Goal: Task Accomplishment & Management: Use online tool/utility

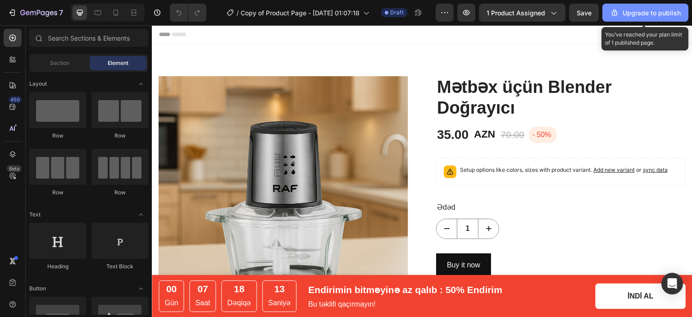
click at [638, 15] on div "Upgrade to publish" at bounding box center [645, 12] width 71 height 9
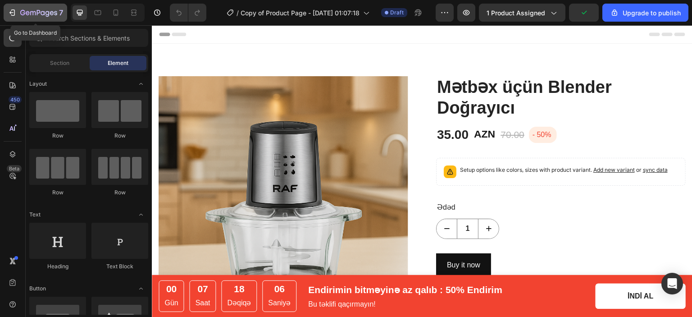
click at [20, 6] on button "7" at bounding box center [36, 13] width 64 height 18
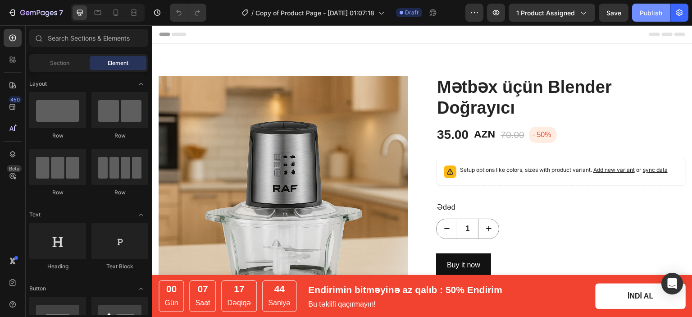
click at [647, 16] on div "Publish" at bounding box center [651, 12] width 23 height 9
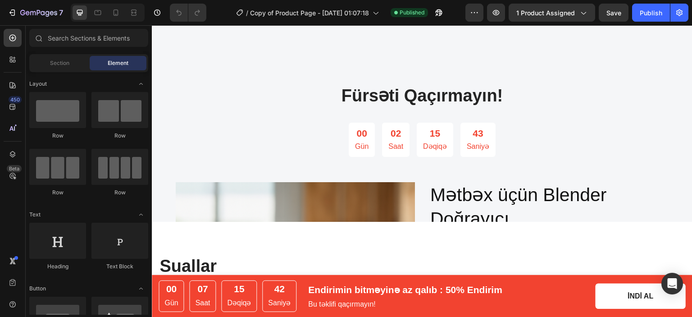
scroll to position [1452, 0]
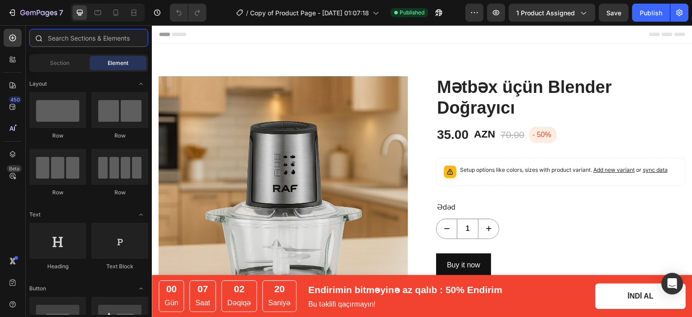
click at [102, 41] on input "text" at bounding box center [88, 38] width 119 height 18
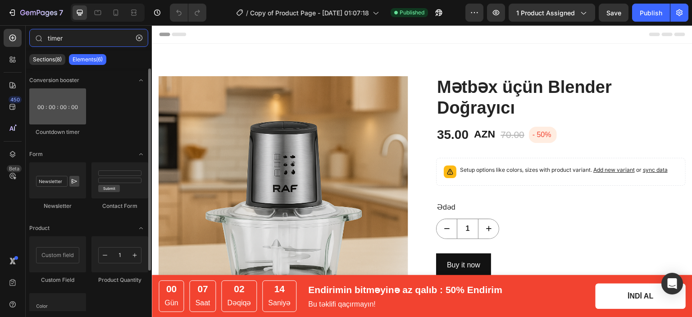
type input "timer"
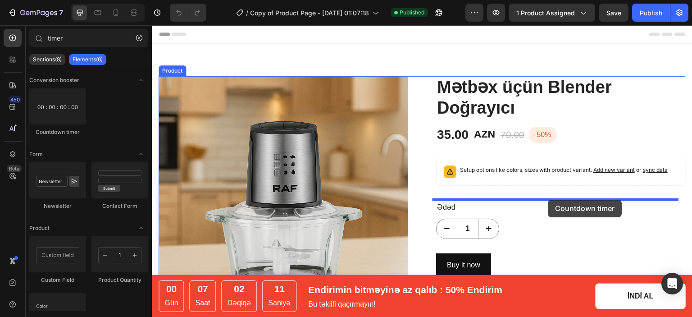
drag, startPoint x: 202, startPoint y: 135, endPoint x: 548, endPoint y: 200, distance: 352.0
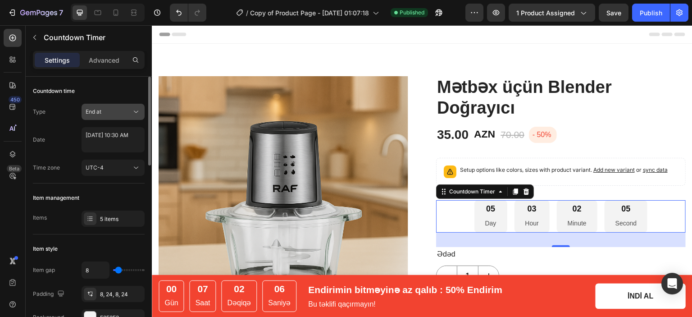
click at [108, 115] on div "End at" at bounding box center [109, 112] width 46 height 8
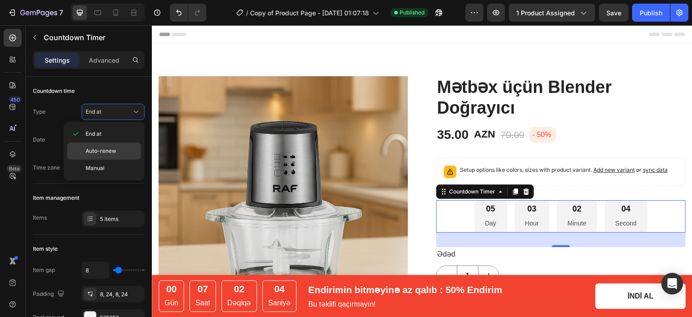
click at [105, 149] on span "Auto-renew" at bounding box center [101, 151] width 31 height 8
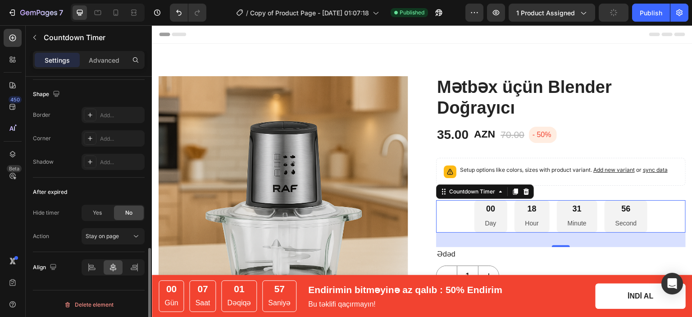
scroll to position [487, 0]
click at [112, 54] on div "Advanced" at bounding box center [104, 60] width 45 height 14
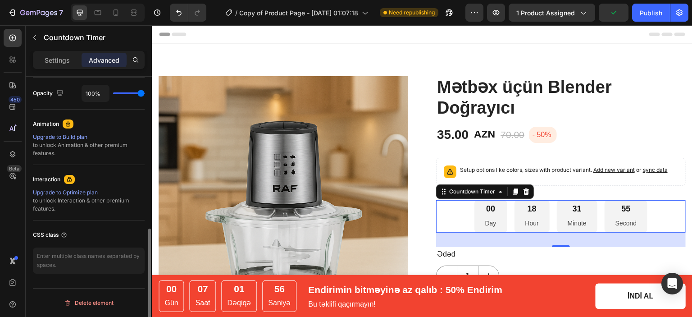
scroll to position [359, 0]
click at [72, 51] on div "Settings Advanced" at bounding box center [89, 60] width 112 height 18
click at [56, 59] on p "Settings" at bounding box center [57, 59] width 25 height 9
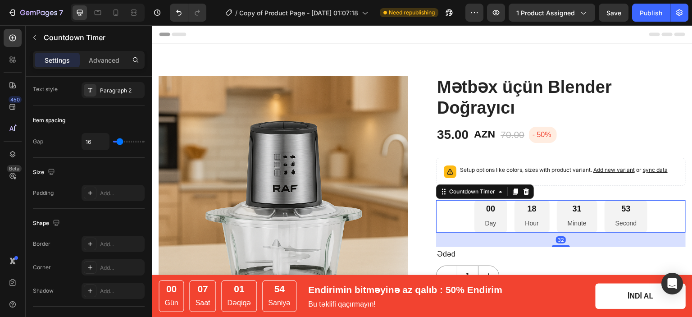
click at [485, 222] on p "Day" at bounding box center [490, 223] width 11 height 11
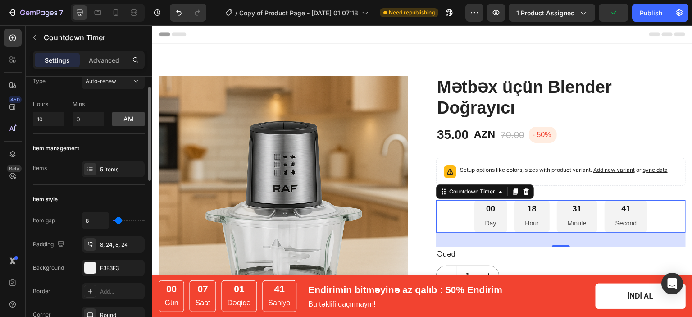
scroll to position [0, 0]
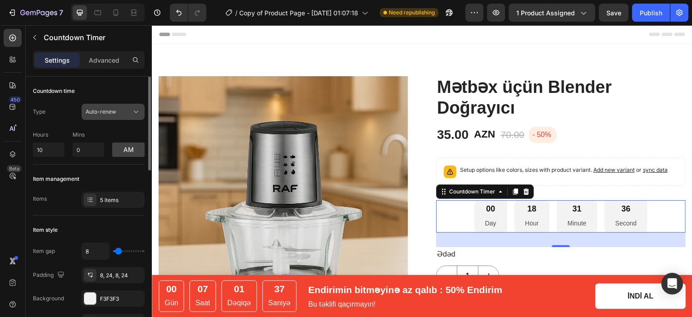
click at [84, 109] on button "Auto-renew" at bounding box center [113, 112] width 63 height 16
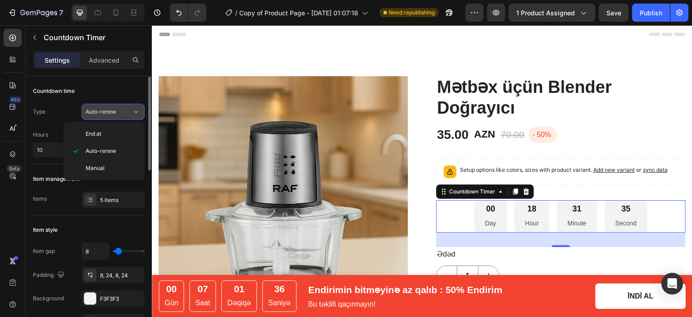
click at [84, 111] on button "Auto-renew" at bounding box center [113, 112] width 63 height 16
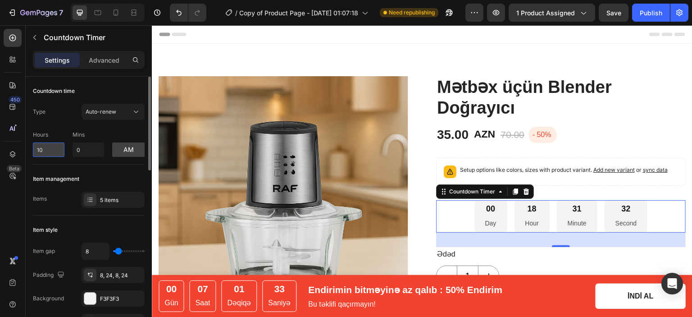
drag, startPoint x: 46, startPoint y: 147, endPoint x: 37, endPoint y: 146, distance: 8.7
click at [37, 146] on input "10" at bounding box center [49, 149] width 32 height 14
type input "3"
click at [80, 160] on div "Countdown time Type Auto-renew Hours 3 Mins 0 am" at bounding box center [89, 121] width 112 height 88
click at [49, 150] on input "3" at bounding box center [49, 149] width 32 height 14
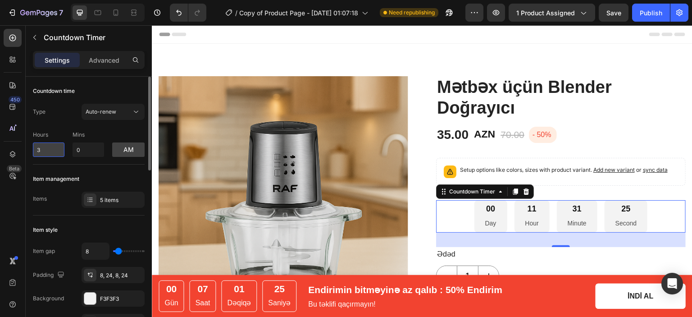
click at [49, 150] on input "3" at bounding box center [49, 149] width 32 height 14
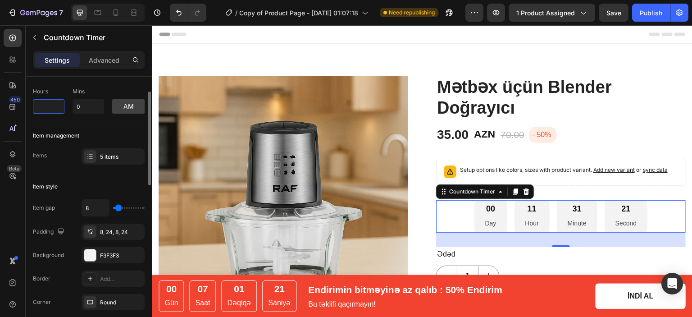
type input "2"
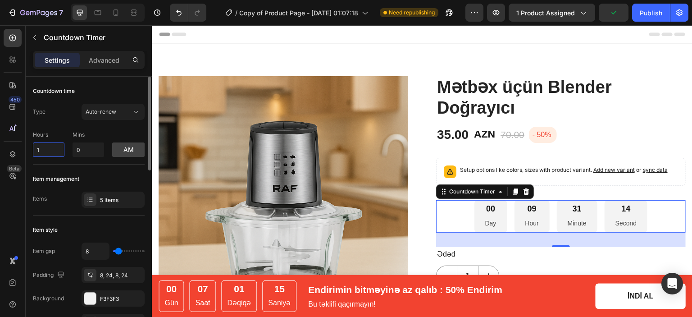
drag, startPoint x: 45, startPoint y: 148, endPoint x: 30, endPoint y: 151, distance: 15.1
type input "5"
click at [72, 167] on div "Item management Items 5 items" at bounding box center [89, 189] width 112 height 51
click at [90, 198] on icon at bounding box center [89, 199] width 7 height 7
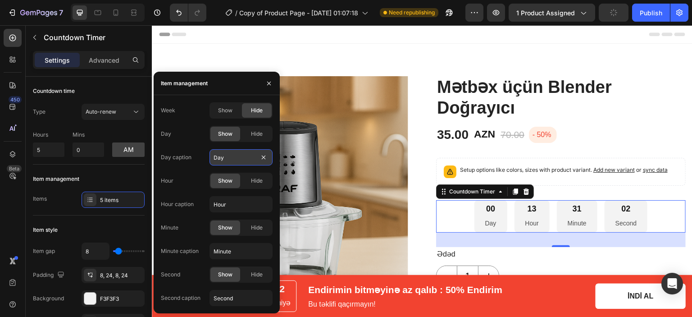
click at [216, 160] on input "Day" at bounding box center [240, 157] width 63 height 16
type input "Gün"
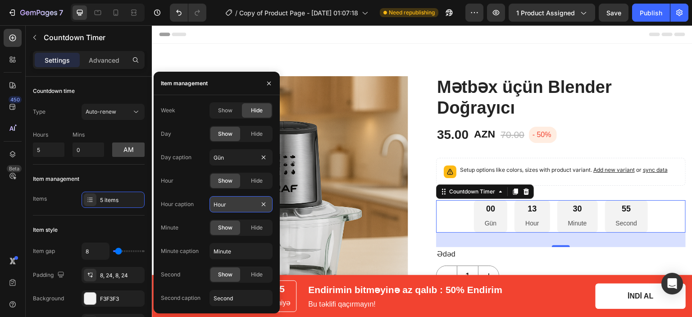
click at [229, 200] on input "Hour" at bounding box center [240, 204] width 63 height 16
type input "Saat"
click at [229, 257] on input "Minute" at bounding box center [240, 251] width 63 height 16
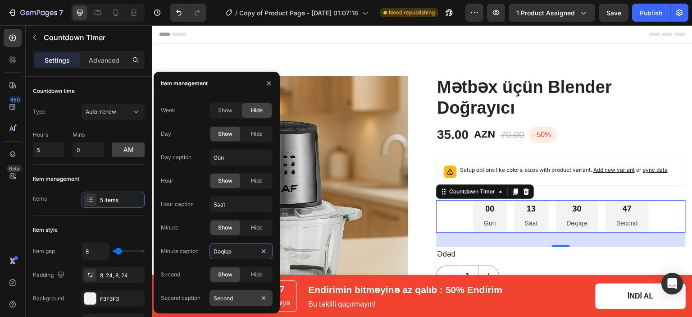
type input "Dəqiqə"
click at [221, 293] on input "Second" at bounding box center [240, 298] width 63 height 16
type input "Saniyə"
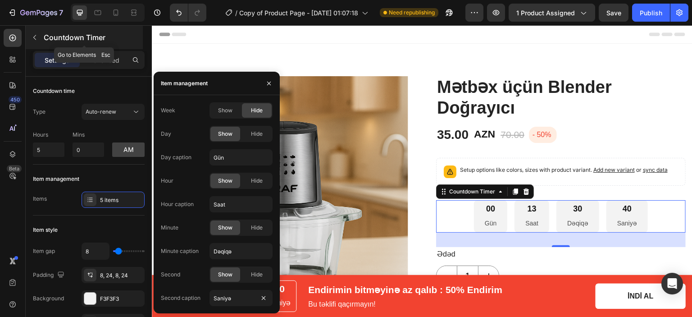
click at [36, 38] on icon "button" at bounding box center [34, 37] width 7 height 7
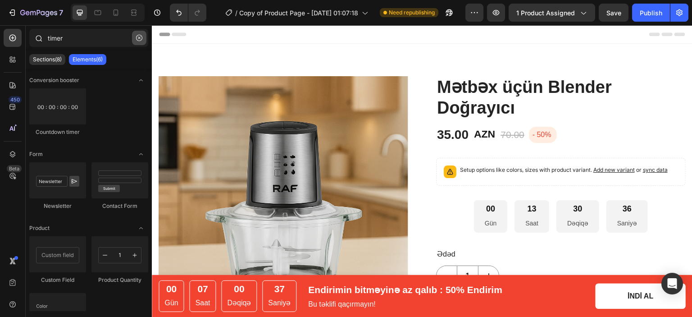
click at [137, 36] on icon "button" at bounding box center [139, 38] width 6 height 6
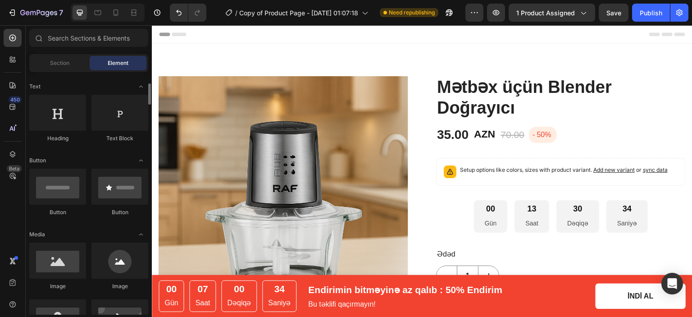
scroll to position [128, 0]
drag, startPoint x: 112, startPoint y: 118, endPoint x: 34, endPoint y: 97, distance: 80.4
click at [34, 97] on div "Heading Text Block" at bounding box center [88, 123] width 119 height 56
click at [58, 42] on input "text" at bounding box center [88, 38] width 119 height 18
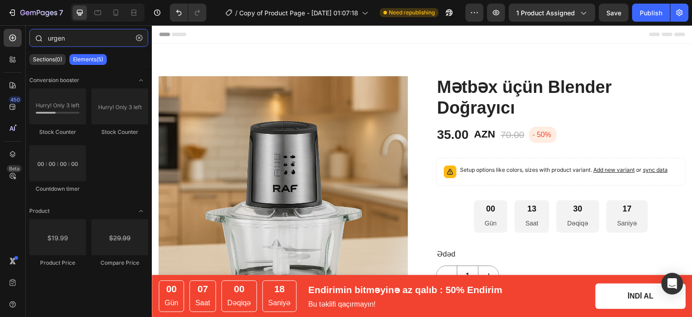
click at [68, 44] on input "urgen" at bounding box center [88, 38] width 119 height 18
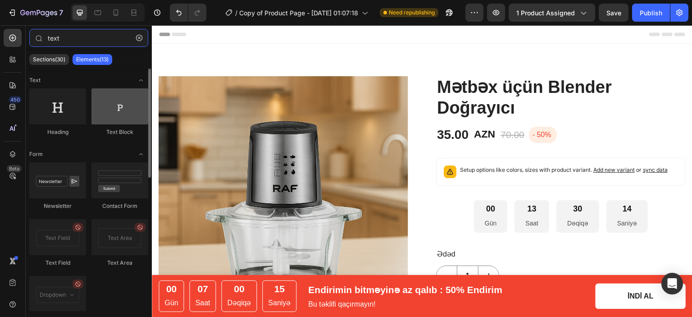
type input "text"
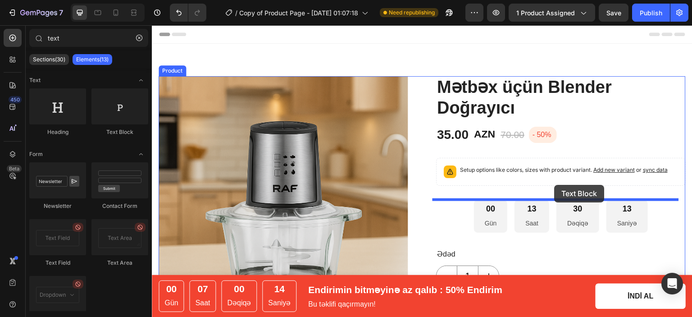
drag, startPoint x: 276, startPoint y: 135, endPoint x: 555, endPoint y: 185, distance: 282.9
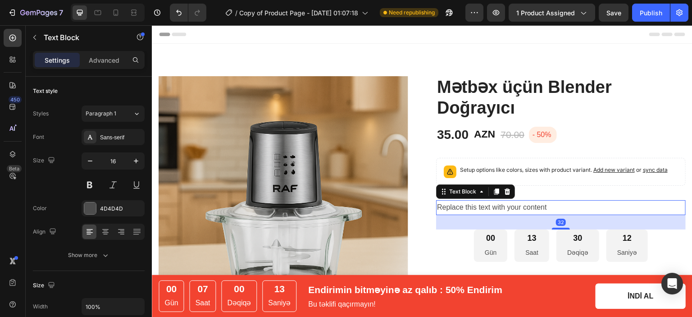
click at [510, 202] on div "Replace this text with your content" at bounding box center [561, 207] width 250 height 15
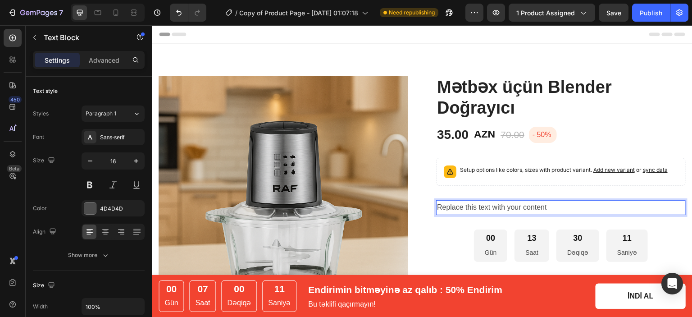
click at [486, 207] on p "Replace this text with your content" at bounding box center [561, 207] width 248 height 13
click at [541, 208] on p "ENDİRİM BİTMƏK ÜZRƏDİR" at bounding box center [561, 207] width 248 height 13
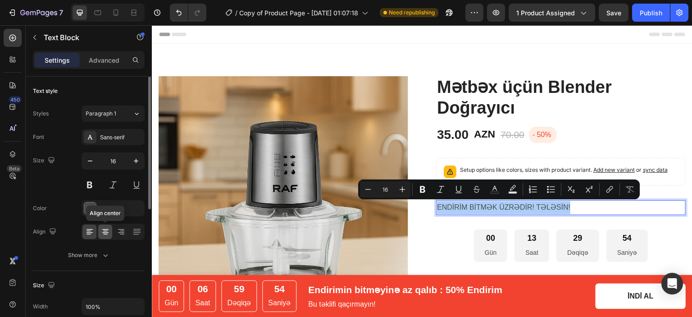
click at [109, 227] on icon at bounding box center [105, 231] width 9 height 9
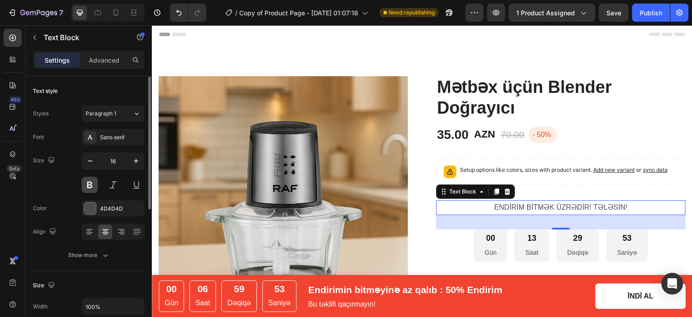
click at [87, 187] on button at bounding box center [90, 185] width 16 height 16
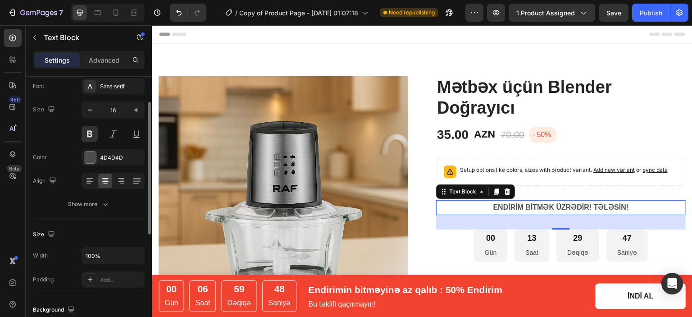
scroll to position [0, 0]
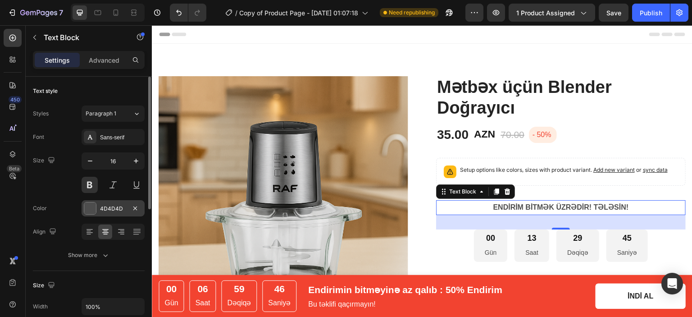
click at [90, 209] on div at bounding box center [90, 208] width 12 height 12
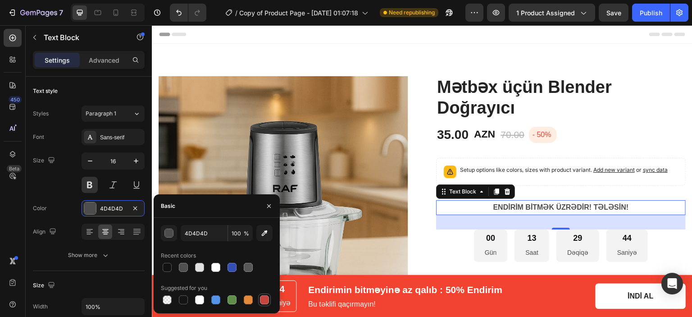
click at [261, 299] on div at bounding box center [264, 299] width 9 height 9
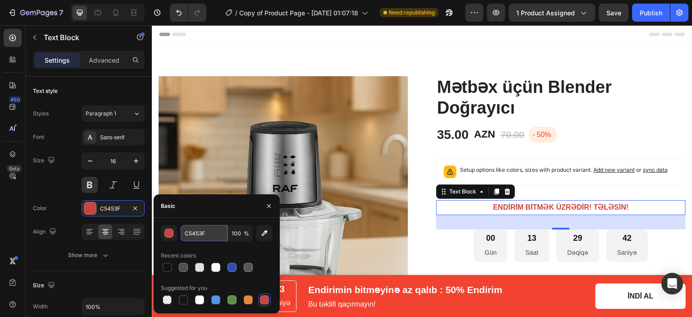
click at [196, 231] on input "C5453F" at bounding box center [204, 233] width 47 height 16
click at [171, 232] on div "button" at bounding box center [169, 233] width 9 height 9
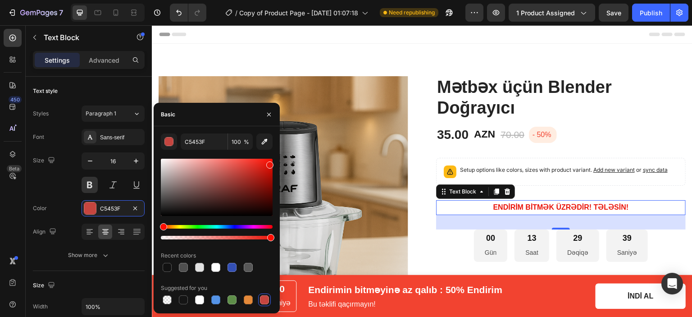
drag, startPoint x: 247, startPoint y: 173, endPoint x: 269, endPoint y: 163, distance: 24.0
click at [269, 163] on div at bounding box center [217, 187] width 112 height 57
drag, startPoint x: 269, startPoint y: 163, endPoint x: 276, endPoint y: 160, distance: 7.3
click at [276, 160] on div "EA1409 100 % Recent colors Suggested for you" at bounding box center [217, 219] width 126 height 173
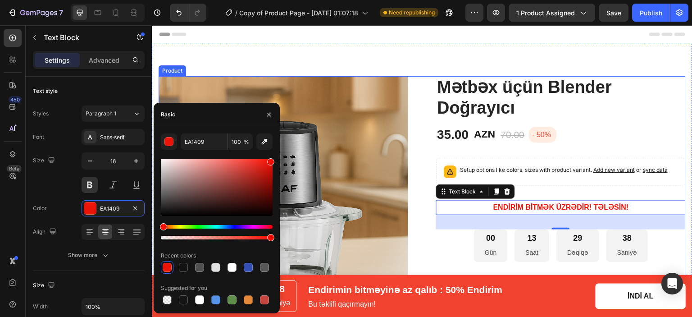
type input "F70C00"
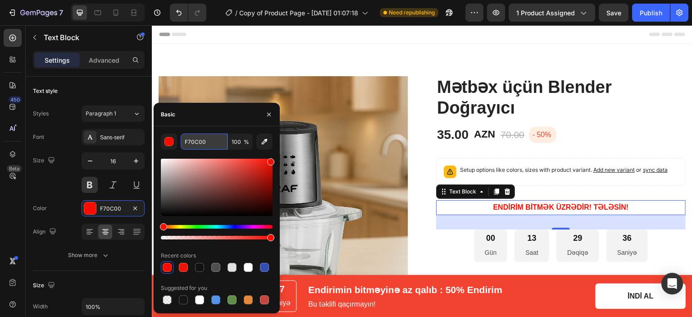
click at [204, 148] on input "F70C00" at bounding box center [204, 141] width 47 height 16
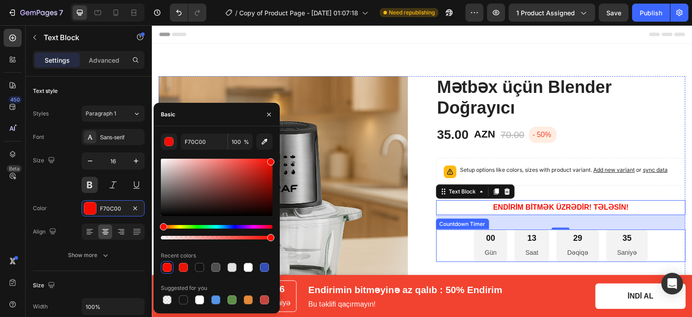
click at [525, 250] on p "Saat" at bounding box center [531, 252] width 13 height 11
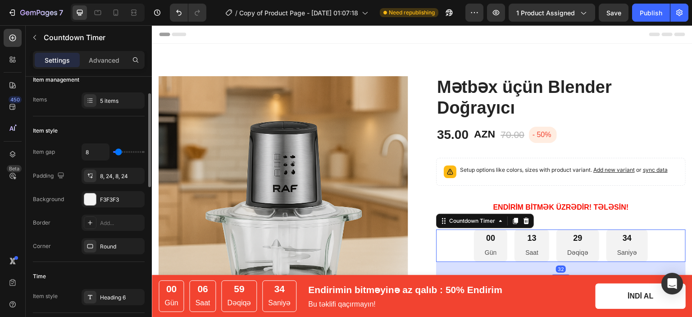
scroll to position [105, 0]
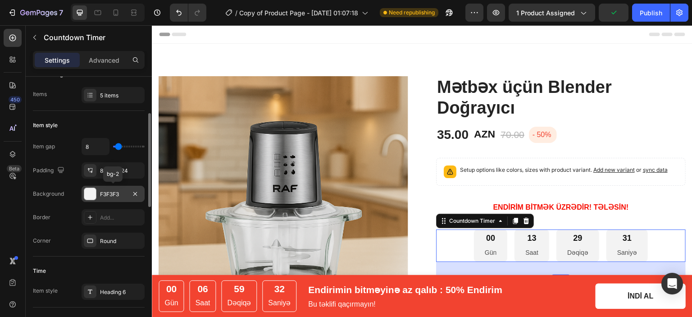
click at [85, 198] on div at bounding box center [90, 194] width 12 height 12
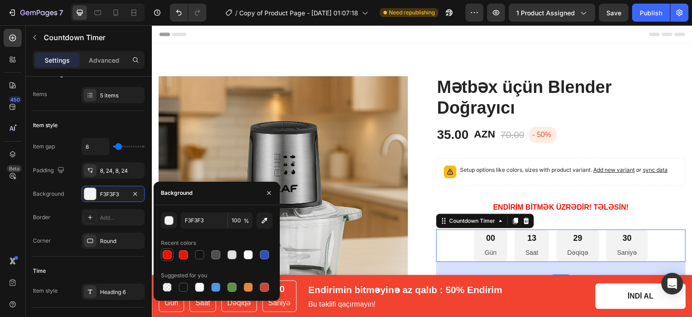
click at [167, 254] on div at bounding box center [167, 254] width 9 height 9
type input "F70C00"
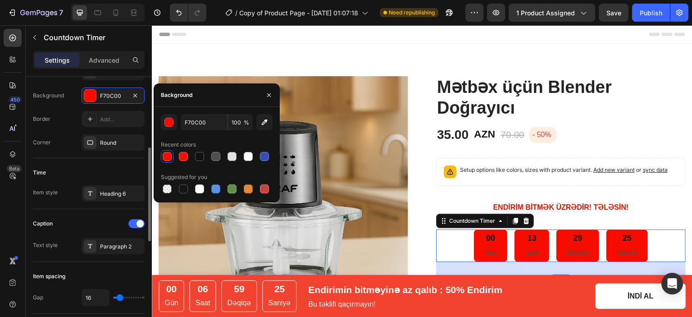
scroll to position [202, 0]
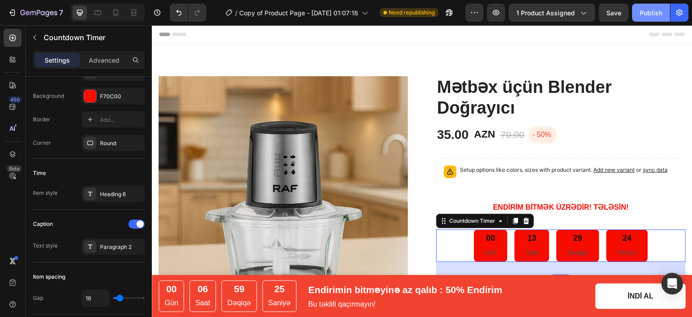
click at [645, 14] on div "Publish" at bounding box center [651, 12] width 23 height 9
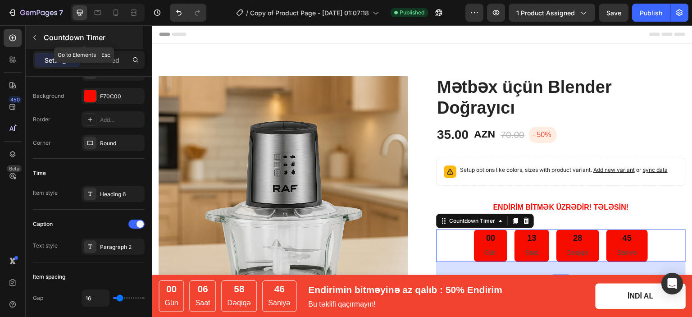
click at [35, 39] on icon "button" at bounding box center [34, 37] width 7 height 7
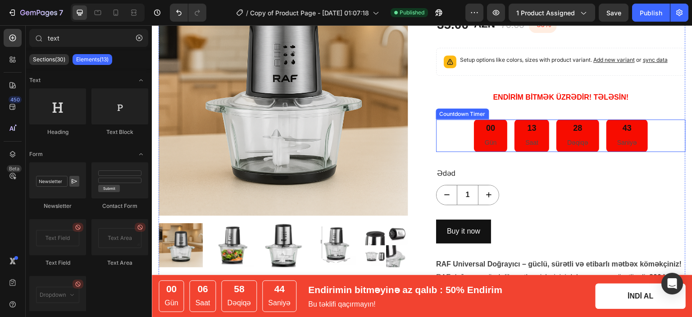
scroll to position [148, 0]
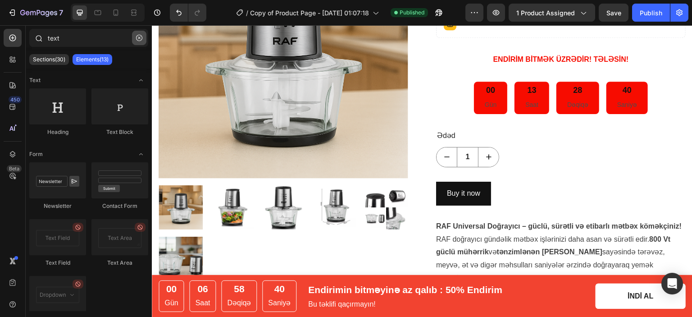
click at [142, 34] on button "button" at bounding box center [139, 38] width 14 height 14
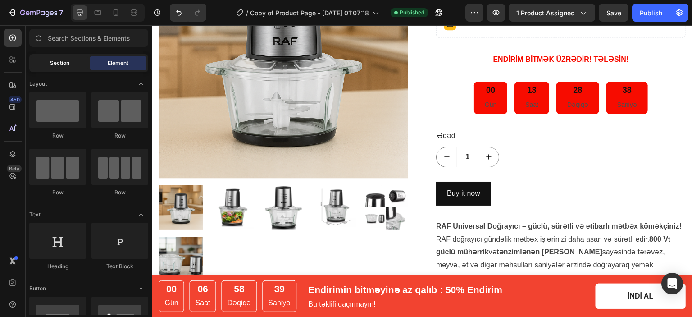
click at [47, 57] on div "Section" at bounding box center [59, 63] width 57 height 14
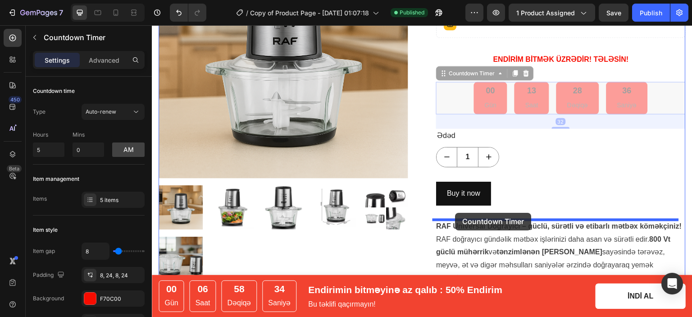
drag, startPoint x: 458, startPoint y: 95, endPoint x: 455, endPoint y: 213, distance: 117.6
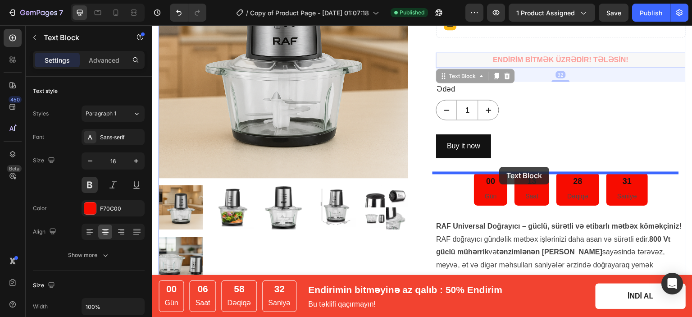
drag, startPoint x: 514, startPoint y: 63, endPoint x: 500, endPoint y: 167, distance: 105.0
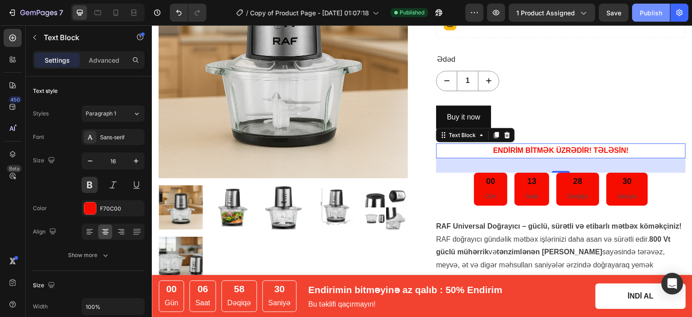
click at [649, 14] on div "Publish" at bounding box center [651, 12] width 23 height 9
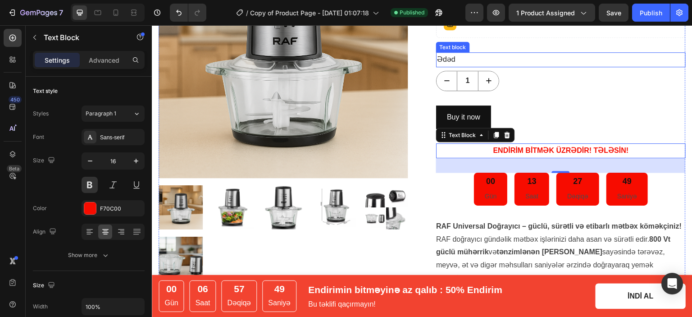
click at [493, 108] on div "Buy it now Dynamic Checkout Row" at bounding box center [561, 117] width 250 height 24
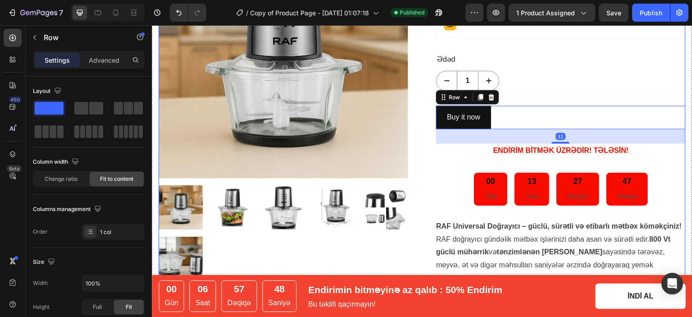
click at [507, 97] on div "Mətbəx üçün Blender Doğrayıcı (P) Title 35.00 (P) Price (P) Price AZN Text Bloc…" at bounding box center [561, 167] width 250 height 478
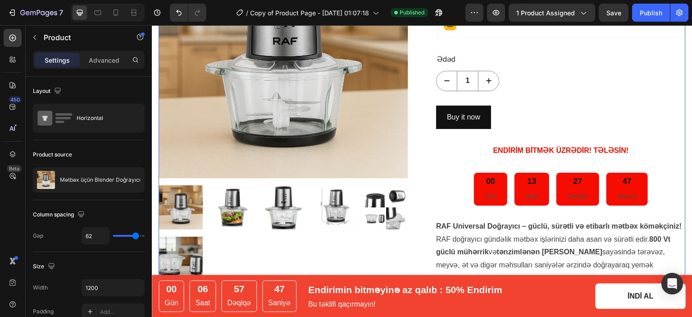
click at [507, 97] on div "Mətbəx üçün Blender Doğrayıcı (P) Title 35.00 (P) Price (P) Price AZN Text Bloc…" at bounding box center [561, 167] width 250 height 478
click at [499, 81] on div "1" at bounding box center [561, 81] width 250 height 20
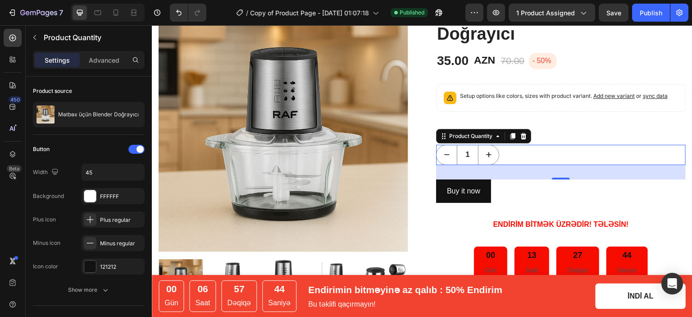
scroll to position [73, 0]
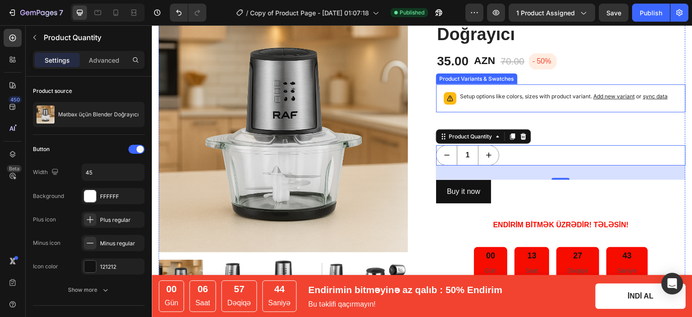
click at [479, 96] on p "Setup options like colors, sizes with product variant. Add new variant or sync …" at bounding box center [564, 96] width 208 height 9
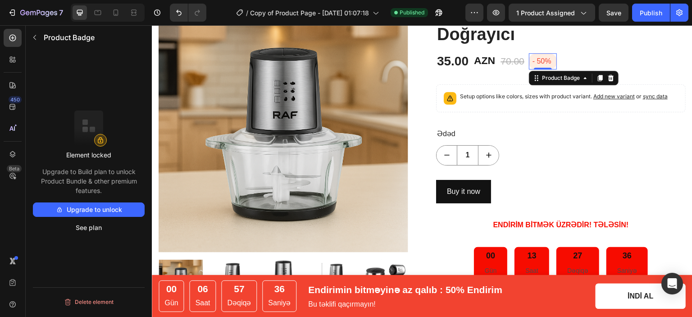
click at [544, 59] on pre "- 50%" at bounding box center [543, 61] width 28 height 17
click at [655, 14] on div "Publish" at bounding box center [651, 12] width 23 height 9
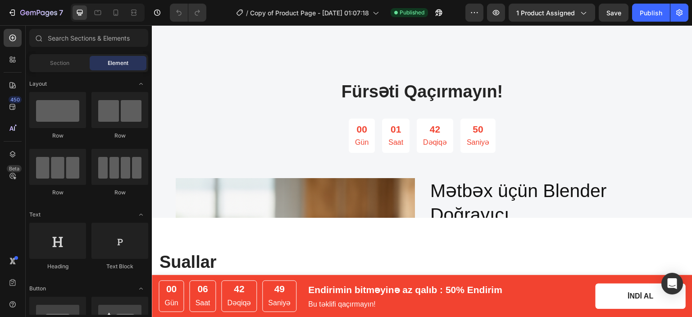
scroll to position [1535, 0]
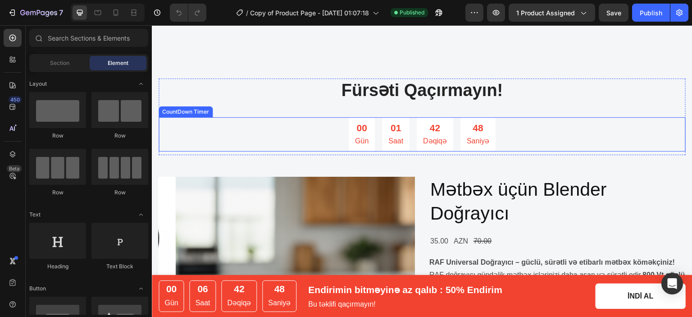
click at [410, 132] on div "00 Gün 01 Saat 42 Dəqiqə 48 Saniyə" at bounding box center [422, 134] width 147 height 34
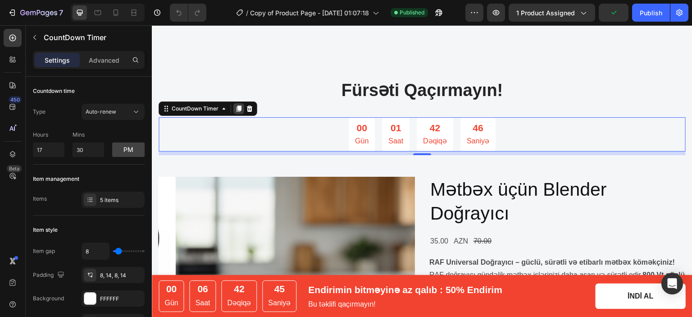
click at [239, 107] on icon at bounding box center [239, 108] width 5 height 6
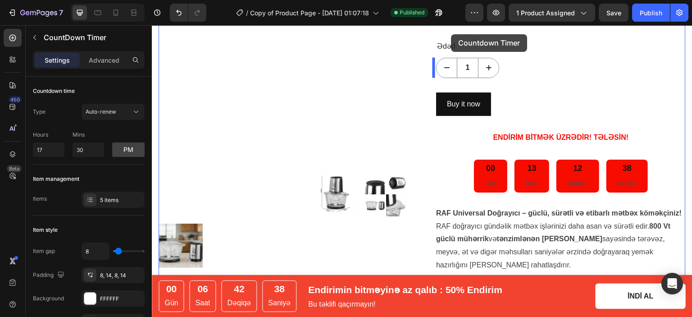
scroll to position [141, 0]
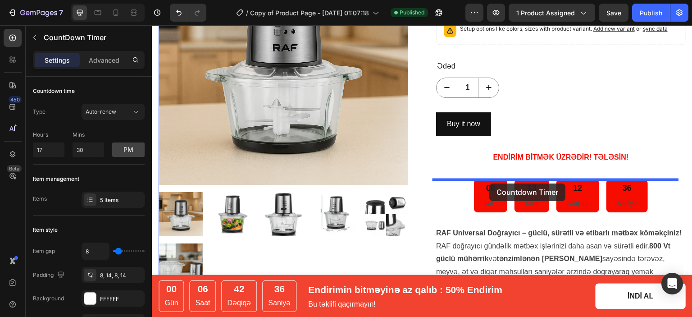
drag, startPoint x: 166, startPoint y: 146, endPoint x: 490, endPoint y: 183, distance: 326.1
type input "10"
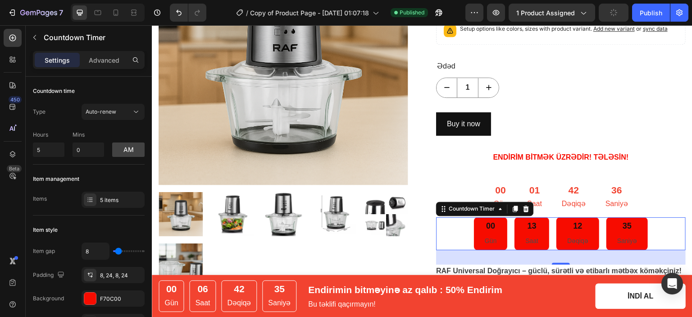
click at [526, 221] on div "13" at bounding box center [531, 226] width 13 height 10
click at [523, 209] on icon at bounding box center [526, 208] width 6 height 6
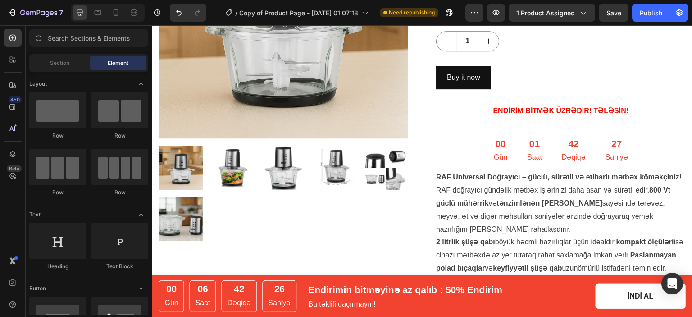
scroll to position [185, 0]
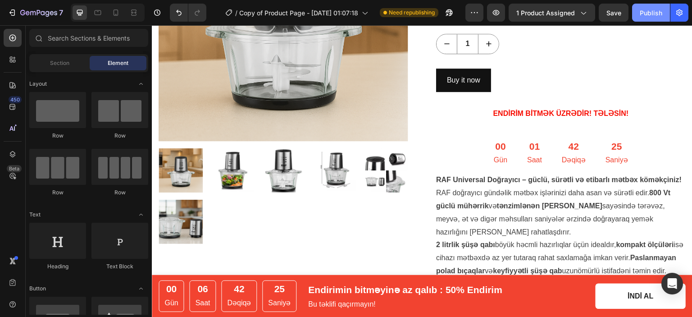
click at [644, 11] on div "Publish" at bounding box center [651, 12] width 23 height 9
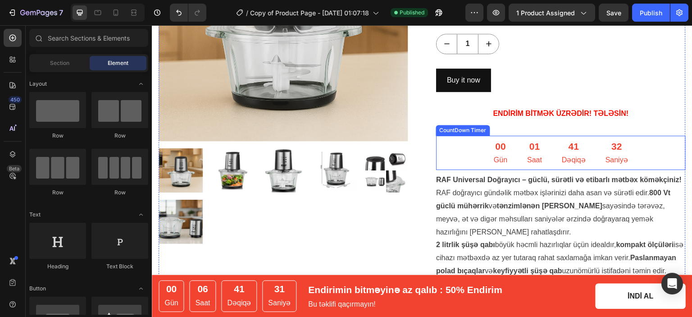
click at [473, 145] on div "00 Gün 01 Saat 41 Dəqiqə 32 Saniyə" at bounding box center [561, 153] width 250 height 34
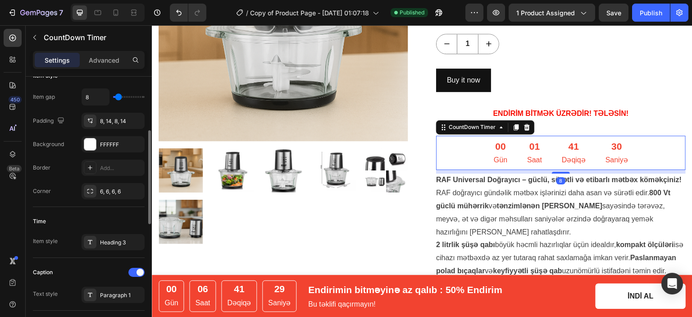
scroll to position [154, 0]
click at [89, 145] on div at bounding box center [90, 145] width 12 height 12
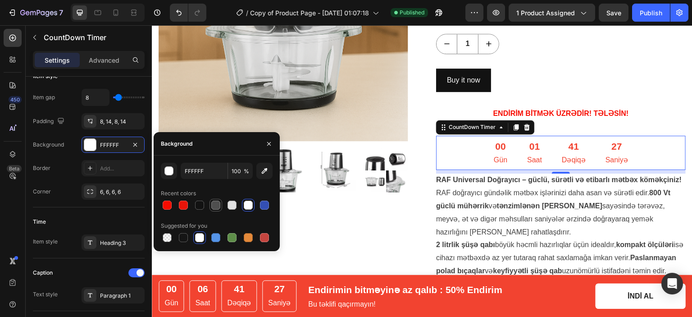
click at [218, 204] on div at bounding box center [215, 204] width 9 height 9
type input "10"
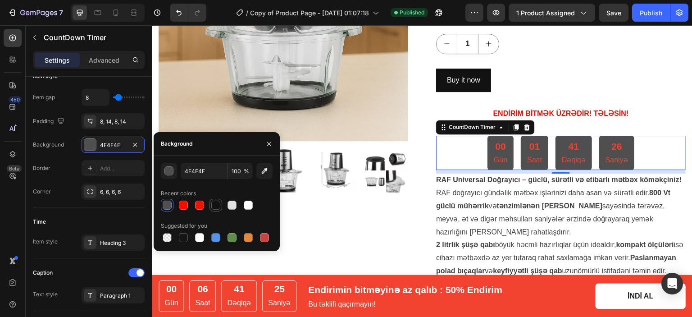
click at [216, 203] on div at bounding box center [215, 204] width 9 height 9
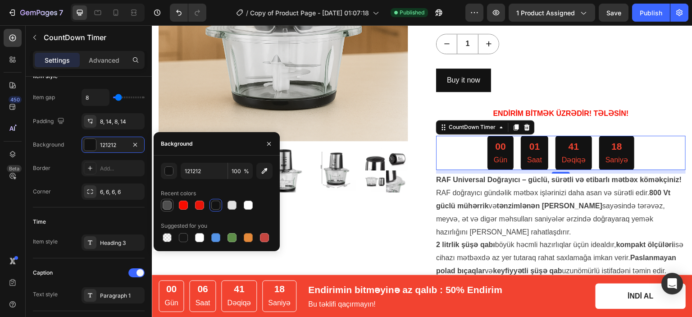
click at [166, 203] on div at bounding box center [167, 204] width 9 height 9
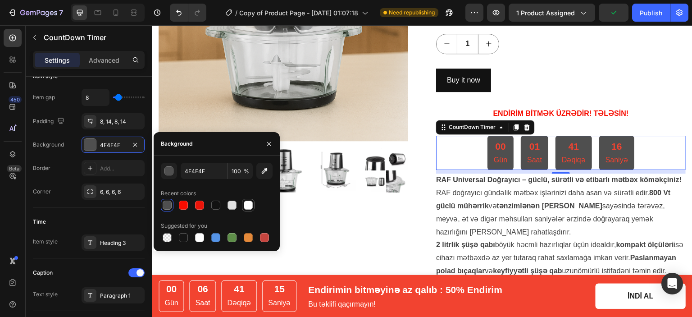
click at [245, 206] on div at bounding box center [248, 204] width 9 height 9
type input "FFFFFF"
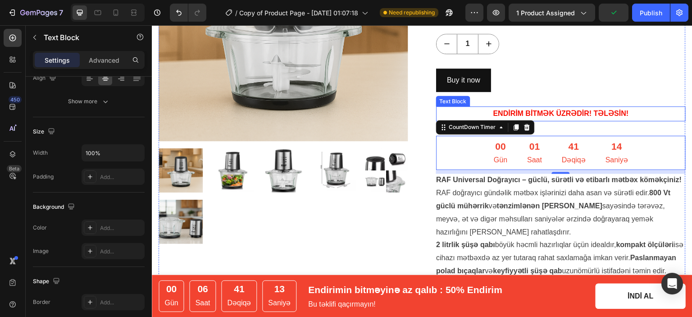
click at [544, 119] on p "ENDİRİM BİTMƏK ÜZRƏDİR! TƏLƏSİN!" at bounding box center [561, 113] width 248 height 13
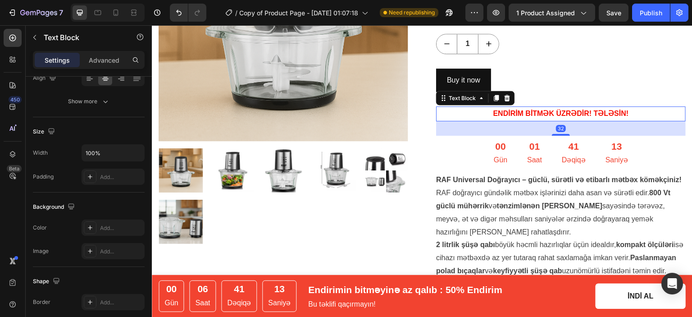
scroll to position [0, 0]
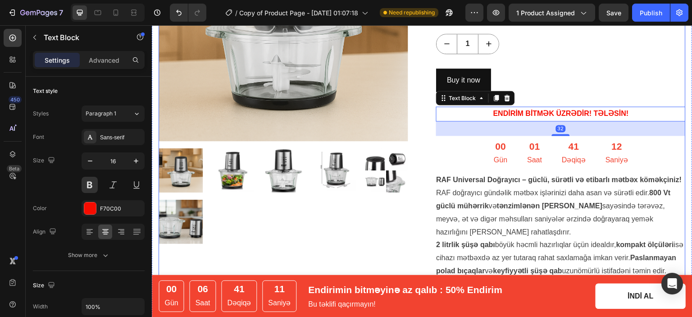
click at [456, 163] on div "00 Gün 01 Saat 41 Dəqiqə 12 Saniyə" at bounding box center [561, 153] width 250 height 34
